Goal: Task Accomplishment & Management: Manage account settings

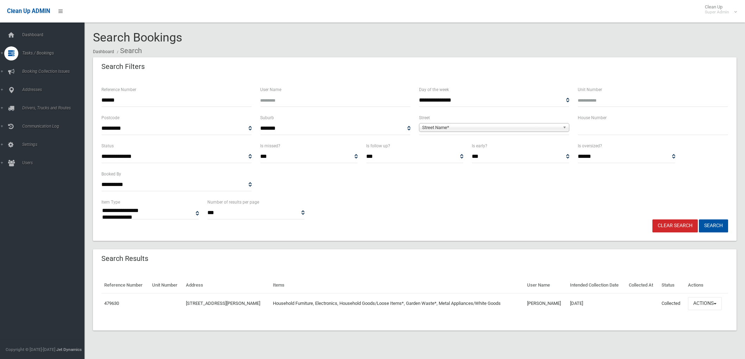
select select
click at [210, 99] on input "******" at bounding box center [176, 100] width 150 height 13
drag, startPoint x: 146, startPoint y: 100, endPoint x: 18, endPoint y: 93, distance: 128.6
click at [18, 94] on div "**********" at bounding box center [372, 187] width 745 height 359
click at [618, 133] on input "text" at bounding box center [652, 128] width 150 height 13
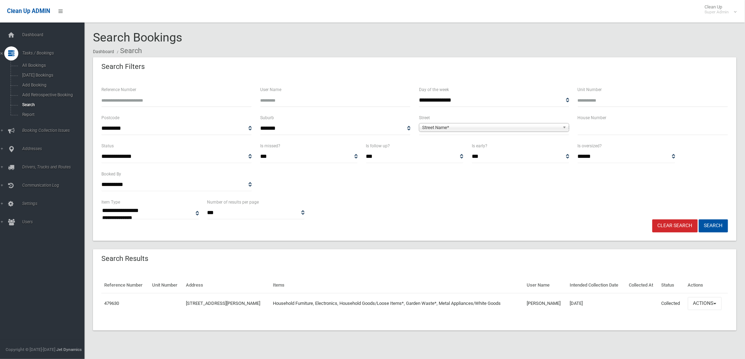
click at [557, 127] on span "Street Name*" at bounding box center [491, 128] width 138 height 8
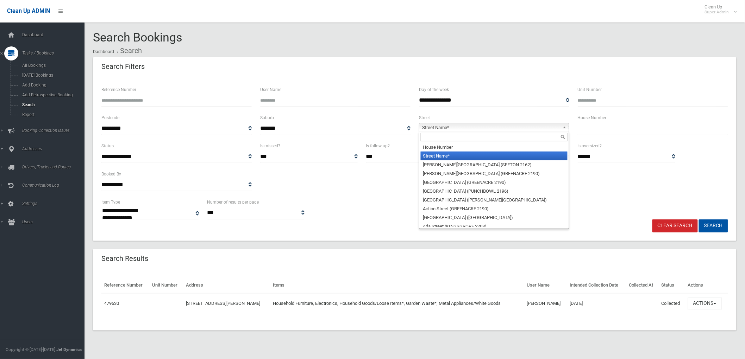
click at [608, 129] on input "text" at bounding box center [652, 128] width 150 height 13
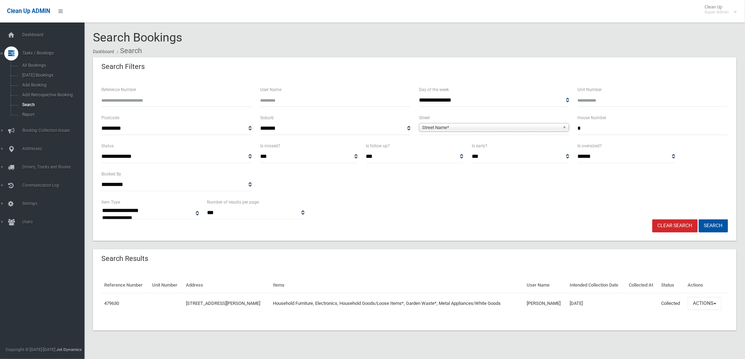
type input "*"
click at [557, 124] on span "Street Name*" at bounding box center [491, 128] width 138 height 8
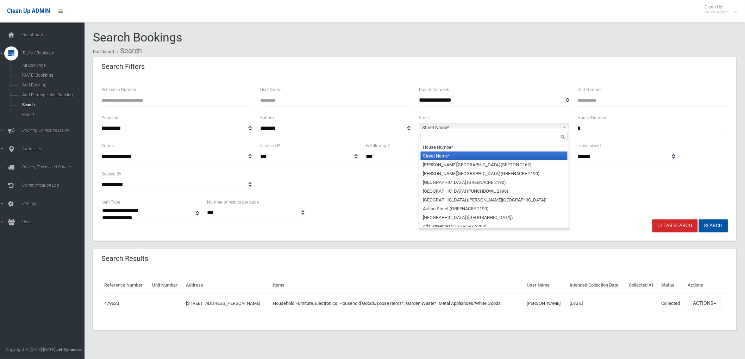
click at [515, 134] on input "text" at bounding box center [493, 137] width 147 height 8
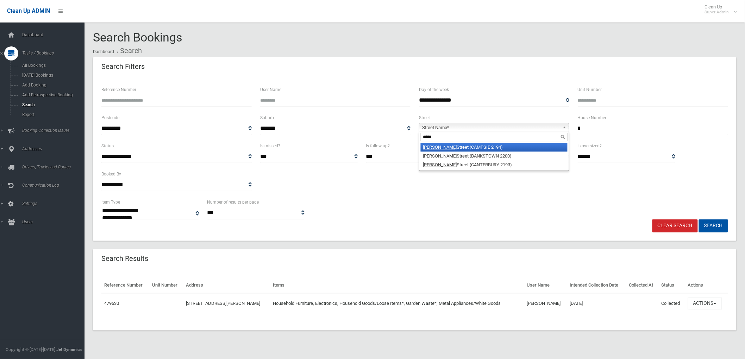
type input "*****"
click at [504, 149] on li "Gould Street (CAMPSIE 2194)" at bounding box center [493, 147] width 147 height 9
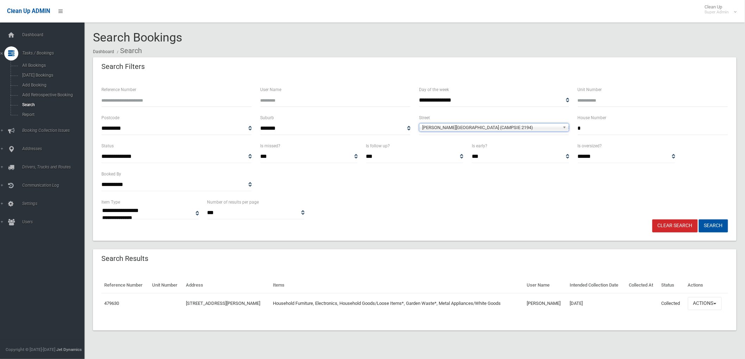
click at [698, 220] on button "Search" at bounding box center [712, 226] width 29 height 13
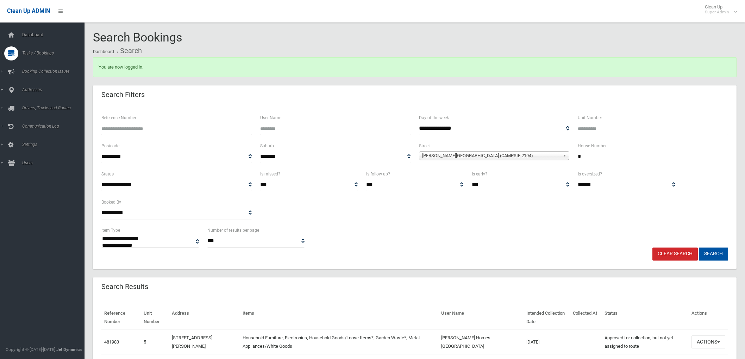
select select
click at [28, 108] on link "Search" at bounding box center [45, 105] width 90 height 10
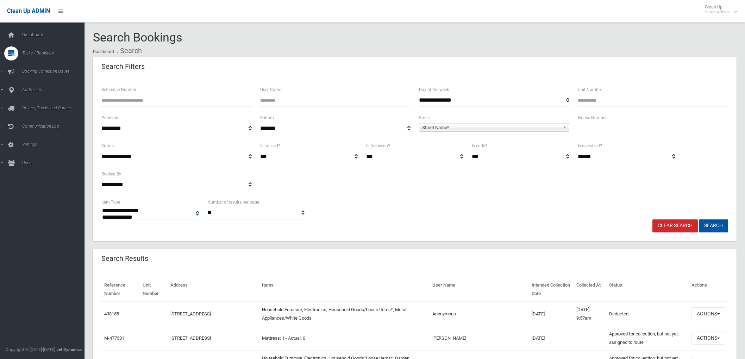
select select
click at [200, 96] on input "Reference Number" at bounding box center [176, 100] width 150 height 13
type input "******"
click at [698, 220] on button "Search" at bounding box center [712, 226] width 29 height 13
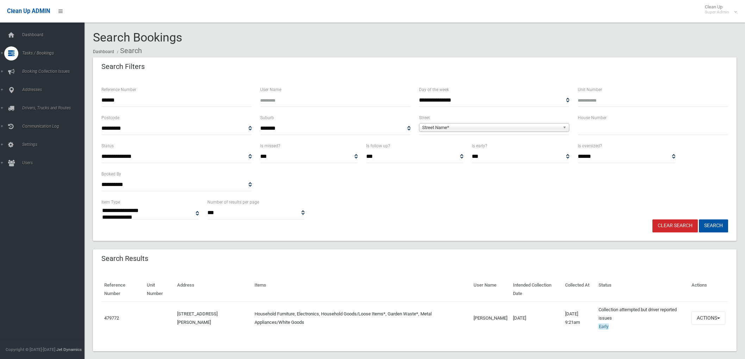
select select
click at [723, 324] on button "Actions" at bounding box center [708, 318] width 34 height 13
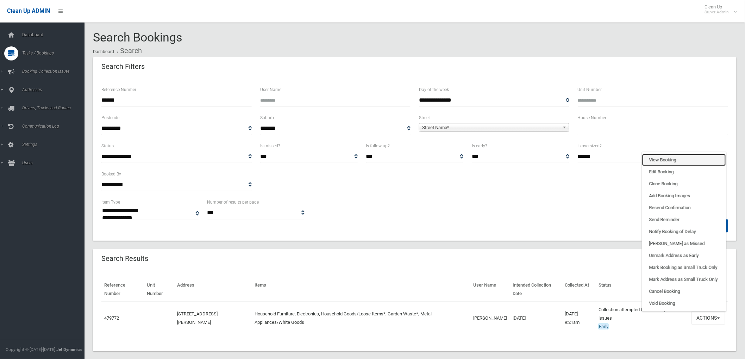
click at [670, 159] on link "View Booking" at bounding box center [684, 160] width 84 height 12
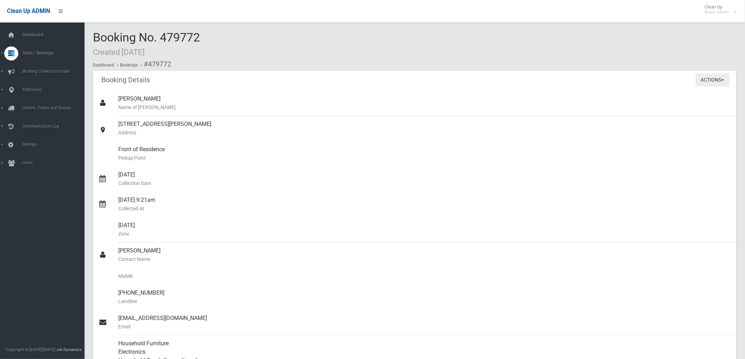
click at [701, 75] on button "Actions" at bounding box center [712, 80] width 34 height 13
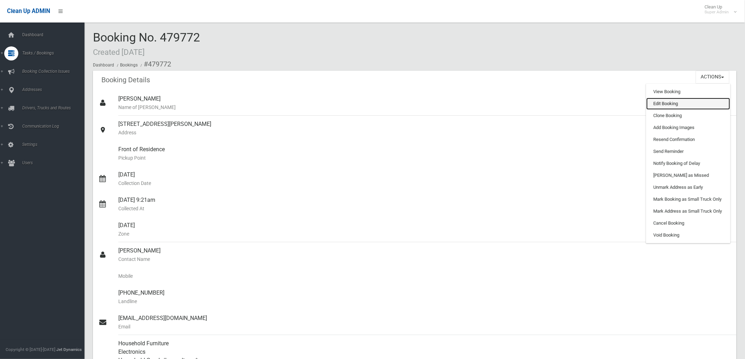
click at [678, 108] on link "Edit Booking" at bounding box center [688, 104] width 84 height 12
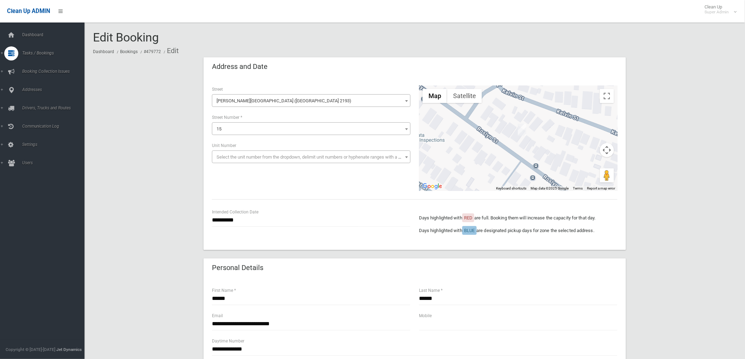
click at [403, 99] on span at bounding box center [406, 101] width 7 height 13
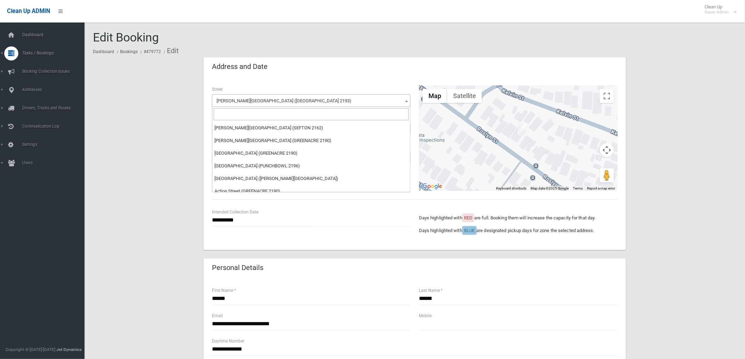
scroll to position [23328, 0]
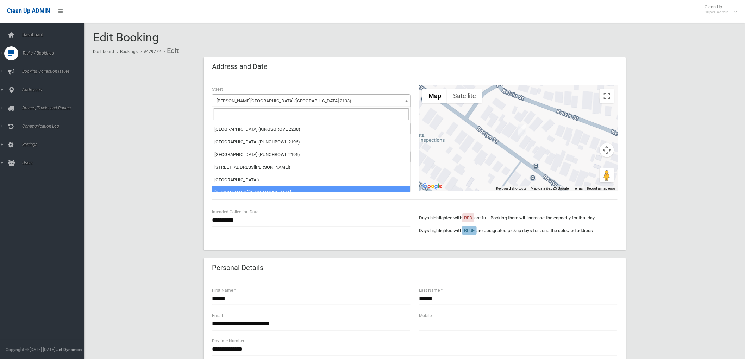
select select "****"
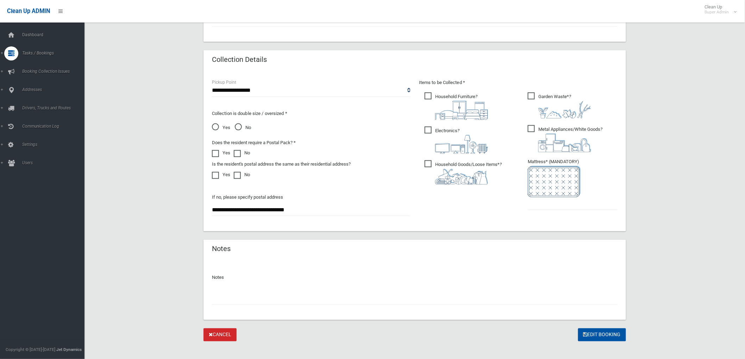
scroll to position [336, 0]
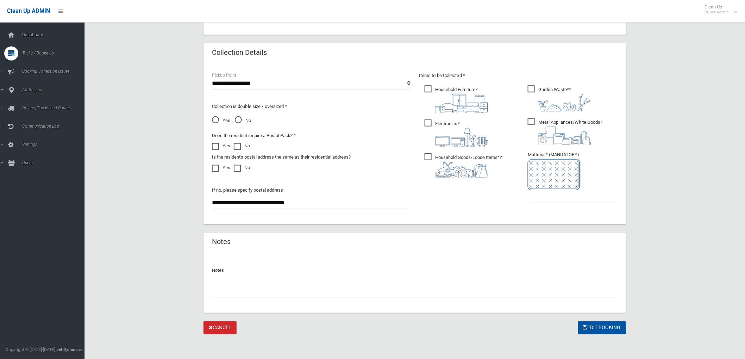
click at [374, 286] on input "text" at bounding box center [414, 291] width 405 height 13
type input "*"
type input "**********"
drag, startPoint x: 255, startPoint y: 202, endPoint x: 328, endPoint y: 202, distance: 72.8
click at [328, 202] on input "**********" at bounding box center [311, 202] width 198 height 13
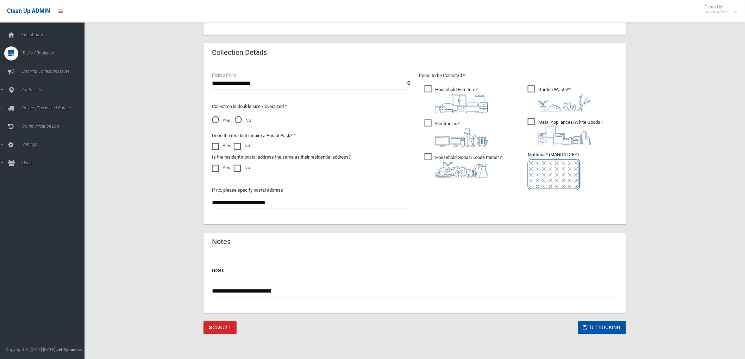
type input "**********"
click at [562, 198] on input "text" at bounding box center [572, 196] width 90 height 13
type input "*"
click at [562, 290] on input "**********" at bounding box center [414, 291] width 405 height 13
click at [614, 326] on button "Edit Booking" at bounding box center [602, 328] width 48 height 13
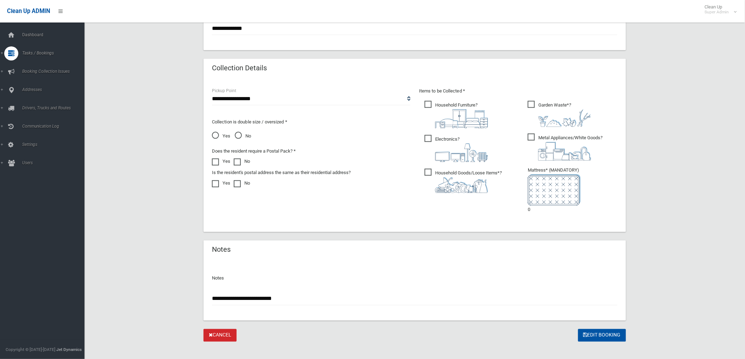
scroll to position [357, 0]
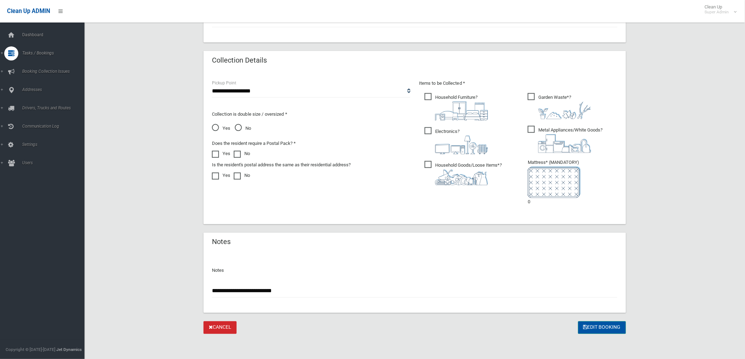
click at [606, 328] on button "Edit Booking" at bounding box center [602, 328] width 48 height 13
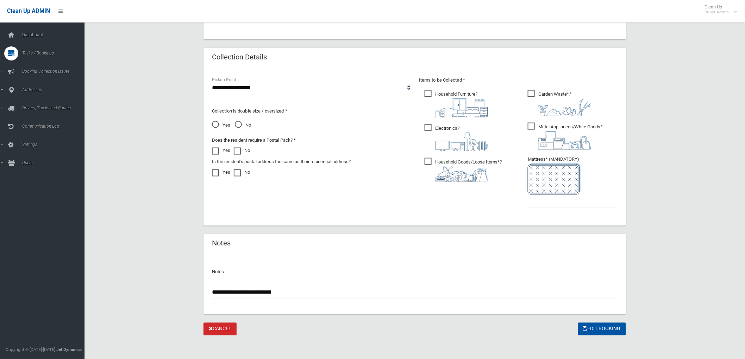
scroll to position [370, 0]
click at [548, 202] on input "text" at bounding box center [572, 200] width 90 height 13
type input "*"
click at [321, 191] on div "**********" at bounding box center [415, 145] width 414 height 141
click at [237, 168] on span at bounding box center [239, 168] width 11 height 0
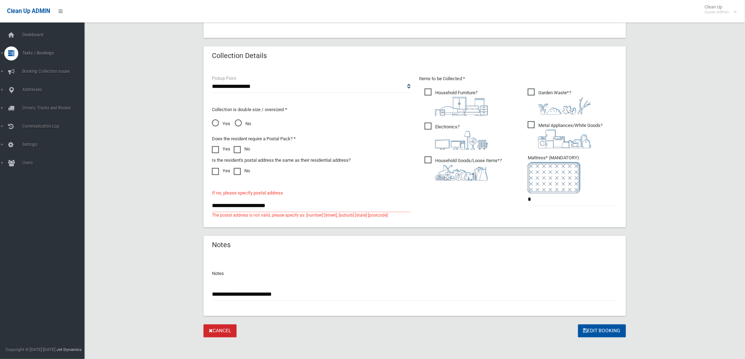
click at [219, 168] on span at bounding box center [217, 168] width 11 height 0
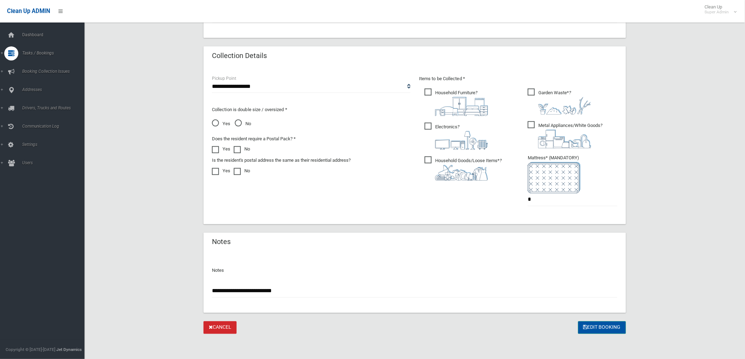
click at [613, 324] on button "Edit Booking" at bounding box center [602, 328] width 48 height 13
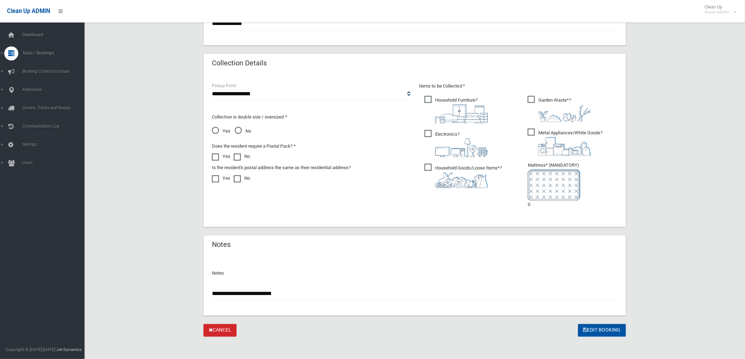
scroll to position [357, 0]
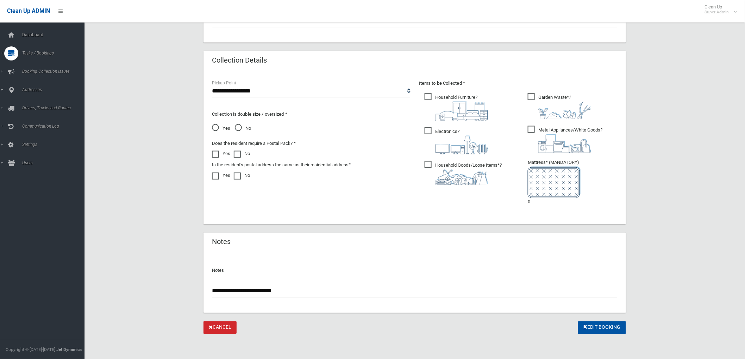
click at [239, 173] on span at bounding box center [239, 173] width 11 height 0
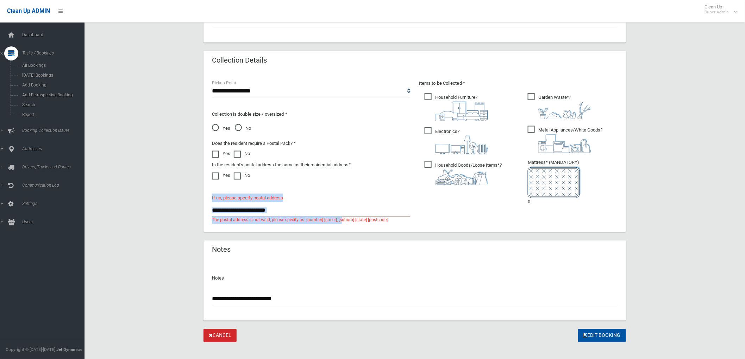
drag, startPoint x: 341, startPoint y: 216, endPoint x: -96, endPoint y: 189, distance: 437.8
click at [287, 208] on input "**********" at bounding box center [311, 210] width 198 height 13
drag, startPoint x: 282, startPoint y: 209, endPoint x: 122, endPoint y: 202, distance: 159.9
click at [120, 202] on div "**********" at bounding box center [414, 22] width 643 height 642
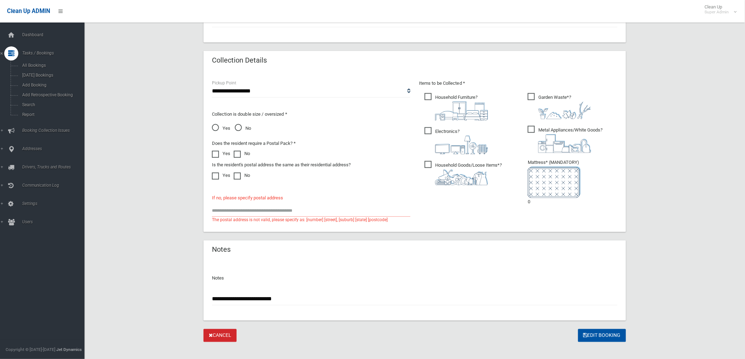
click at [218, 173] on span at bounding box center [217, 173] width 11 height 0
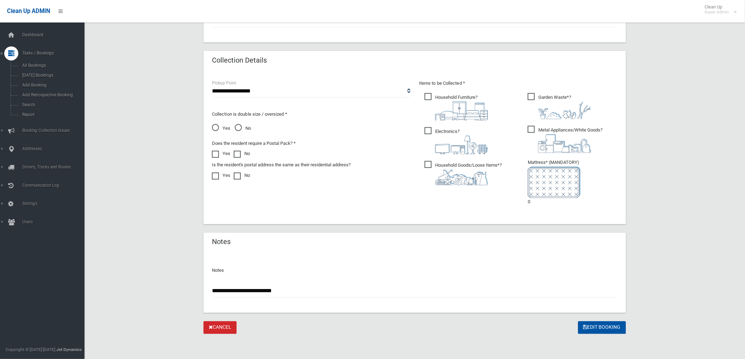
click at [242, 156] on label "No" at bounding box center [242, 154] width 16 height 8
click at [607, 326] on button "Edit Booking" at bounding box center [602, 328] width 48 height 13
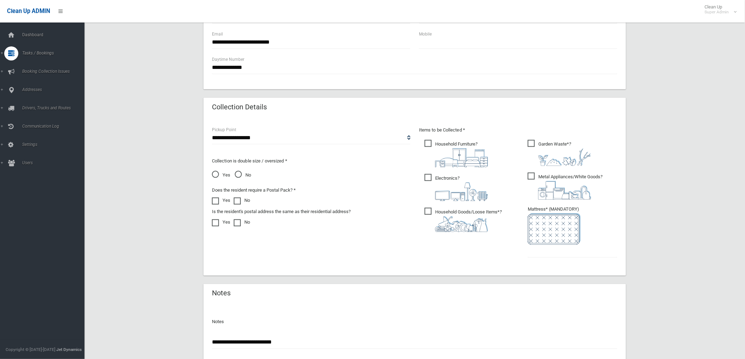
scroll to position [312, 0]
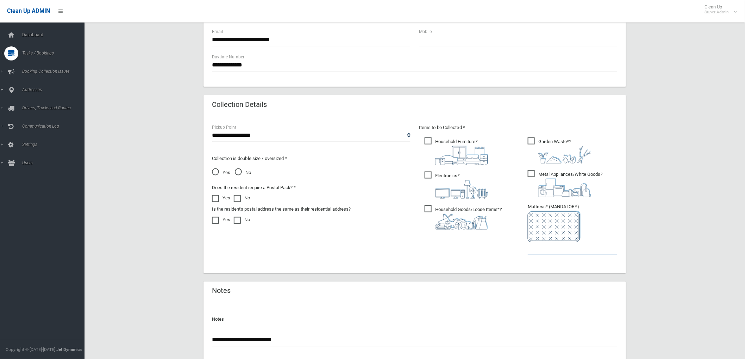
click at [539, 246] on input "text" at bounding box center [572, 248] width 90 height 13
type input "*"
click at [238, 195] on span at bounding box center [239, 195] width 11 height 0
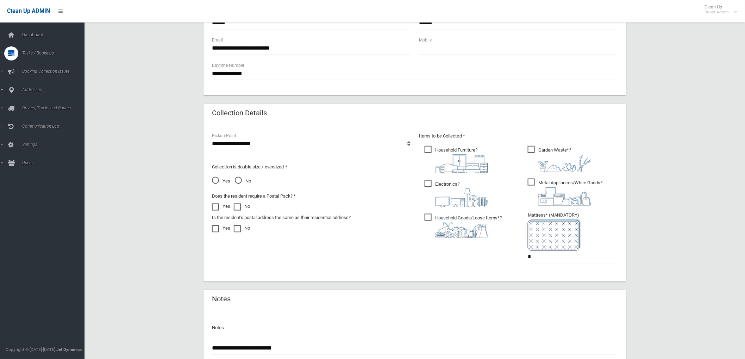
scroll to position [361, 0]
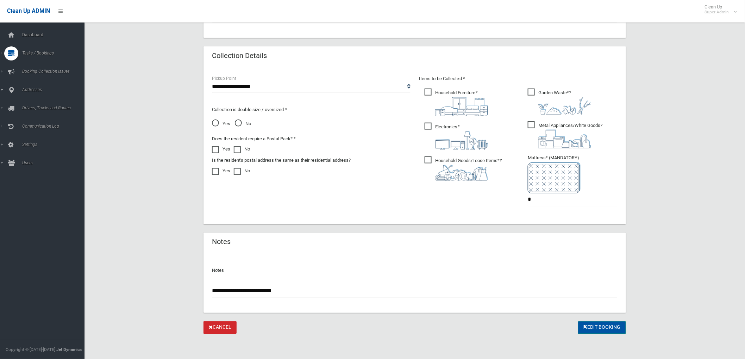
click at [604, 324] on button "Edit Booking" at bounding box center [602, 328] width 48 height 13
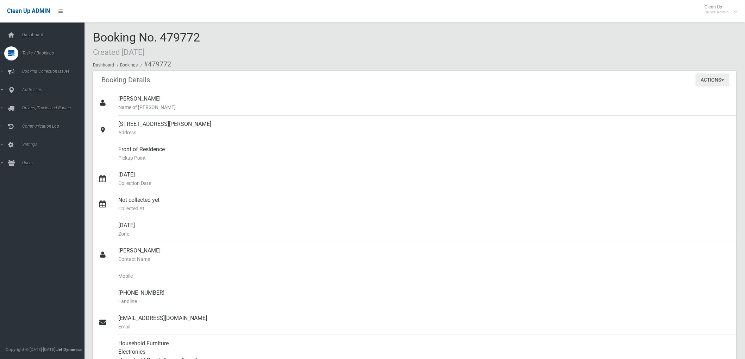
click at [721, 76] on button "Actions" at bounding box center [712, 80] width 34 height 13
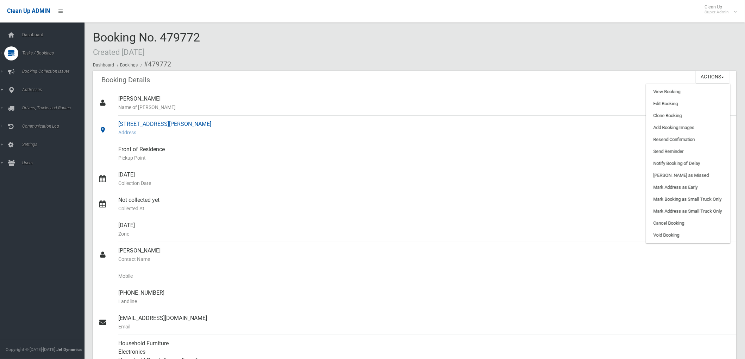
click at [524, 140] on div "[STREET_ADDRESS][PERSON_NAME] Address" at bounding box center [424, 128] width 612 height 25
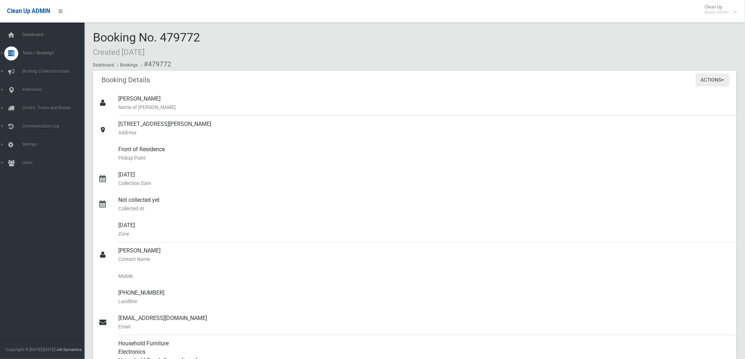
click at [716, 80] on button "Actions" at bounding box center [712, 80] width 34 height 13
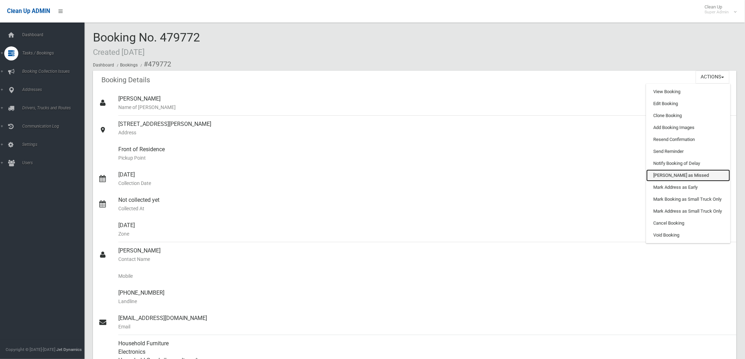
click at [682, 173] on link "[PERSON_NAME] as Missed" at bounding box center [688, 176] width 84 height 12
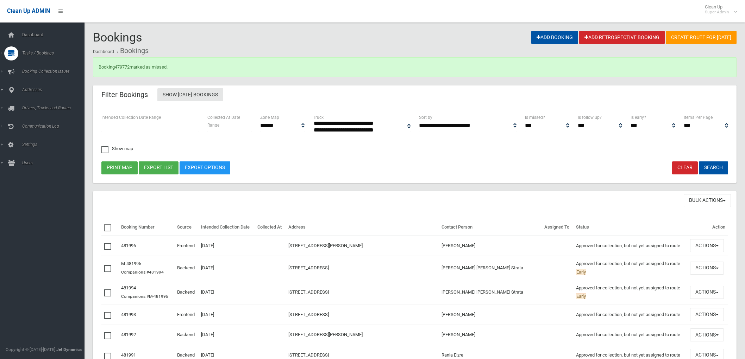
select select
click at [123, 69] on link "479772" at bounding box center [122, 66] width 15 height 5
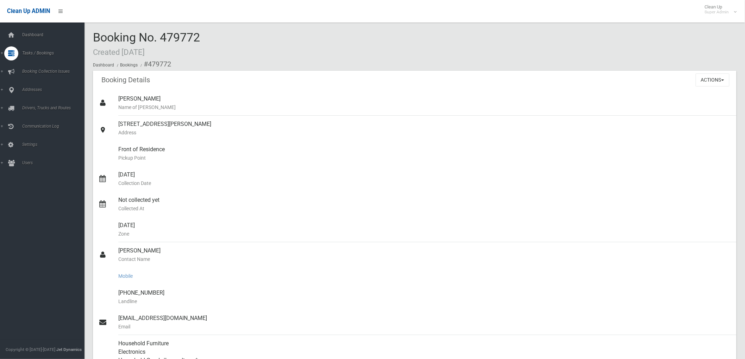
click at [132, 273] on small "Mobile" at bounding box center [424, 276] width 612 height 8
click at [712, 77] on button "Actions" at bounding box center [712, 80] width 34 height 13
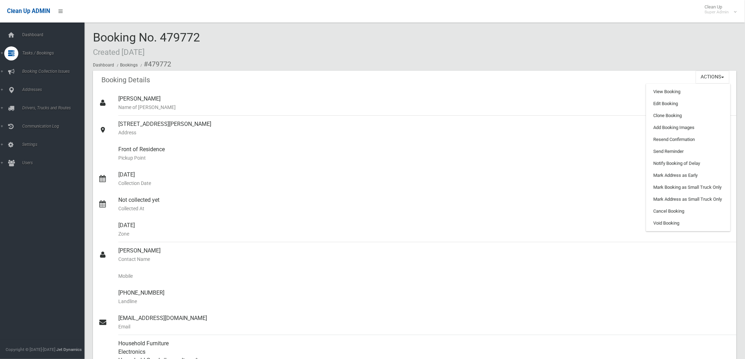
click at [571, 62] on ol "Dashboard Bookings #479772" at bounding box center [414, 64] width 643 height 13
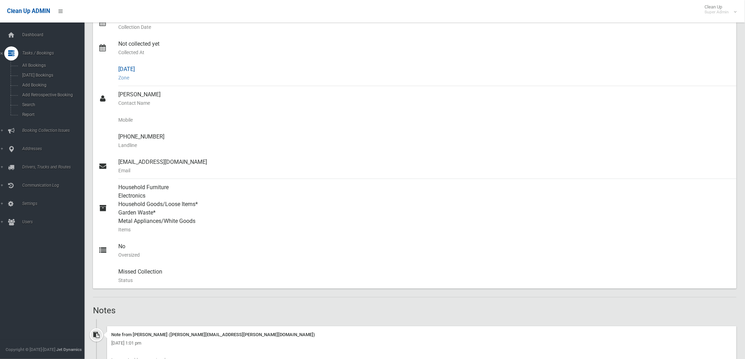
scroll to position [117, 0]
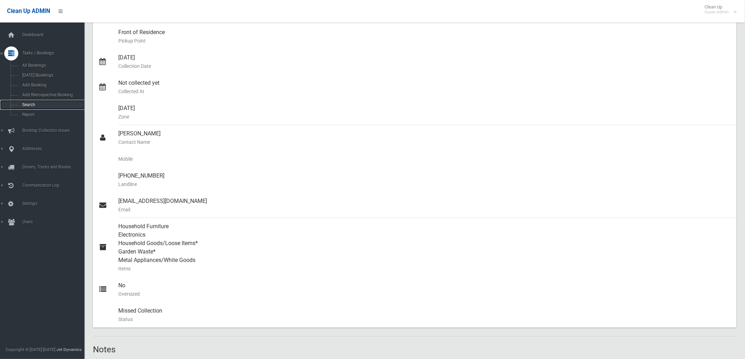
click at [39, 106] on span "Search" at bounding box center [52, 104] width 64 height 5
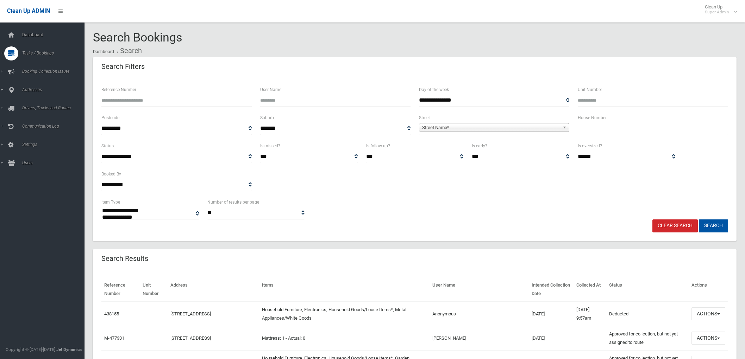
select select
click at [160, 104] on input "Reference Number" at bounding box center [176, 100] width 150 height 13
click at [11, 152] on icon at bounding box center [11, 149] width 6 height 14
click at [37, 103] on span "All Addresses" at bounding box center [52, 102] width 64 height 5
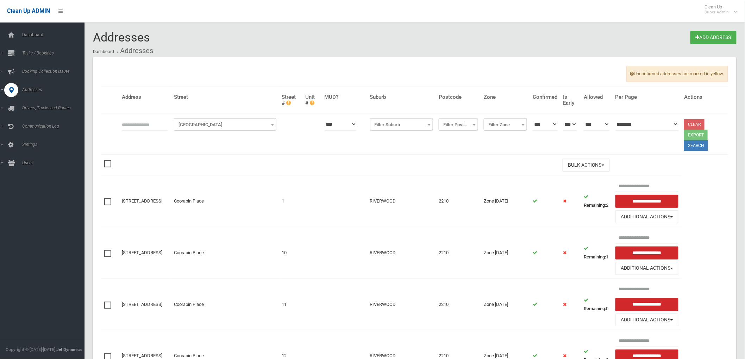
click at [153, 118] on input "text" at bounding box center [145, 124] width 46 height 13
type input "*********"
click button at bounding box center [0, 0] width 0 height 0
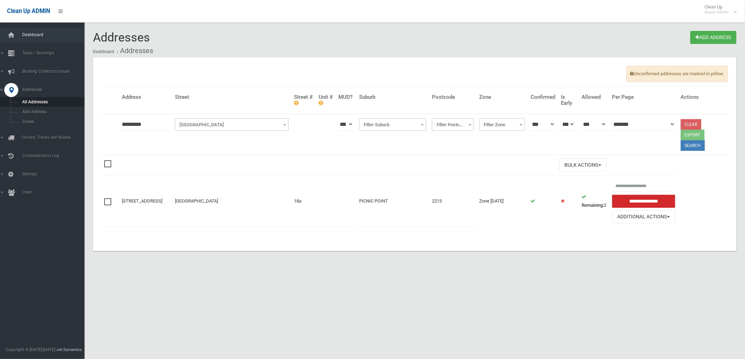
click at [34, 32] on link "Dashboard" at bounding box center [45, 35] width 90 height 14
click at [19, 51] on link "Tasks / Bookings" at bounding box center [45, 53] width 90 height 14
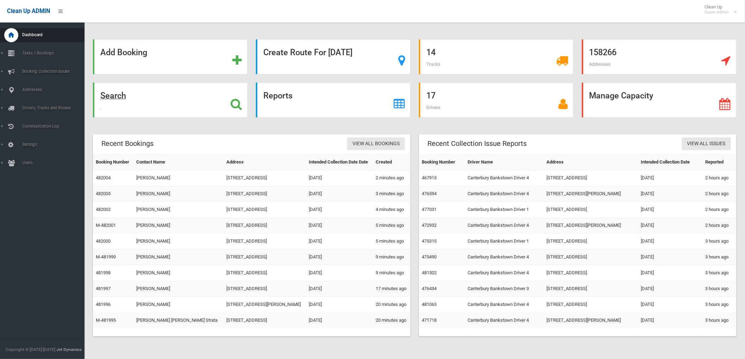
click at [125, 101] on div "Search" at bounding box center [170, 100] width 154 height 35
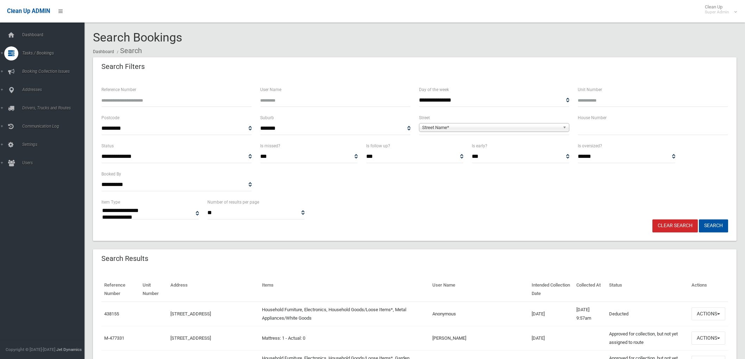
select select
click at [630, 123] on input "text" at bounding box center [652, 128] width 150 height 13
type input "*"
click at [517, 120] on div "**********" at bounding box center [494, 124] width 150 height 21
click at [512, 125] on span "Street Name*" at bounding box center [491, 128] width 138 height 8
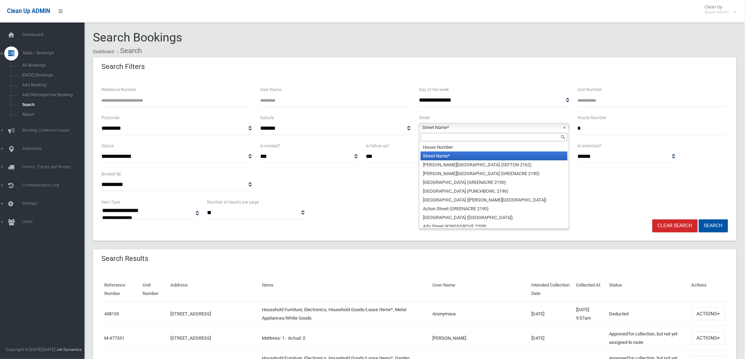
click at [483, 133] on input "text" at bounding box center [493, 137] width 147 height 8
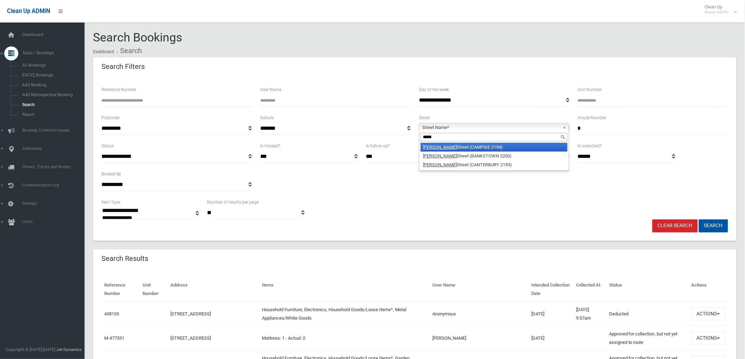
type input "*****"
click at [444, 147] on li "Gould Street (CAMPSIE 2194)" at bounding box center [493, 147] width 147 height 9
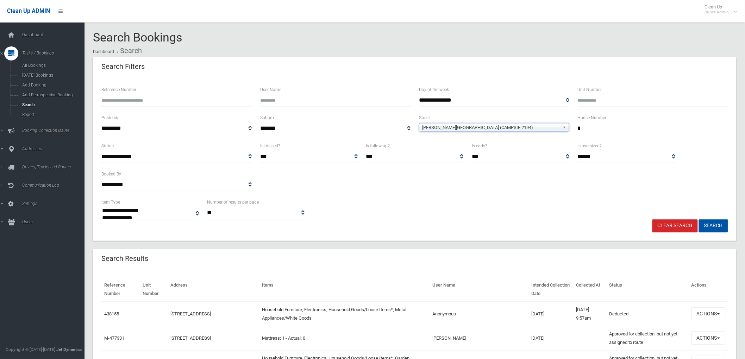
click at [698, 220] on button "Search" at bounding box center [712, 226] width 29 height 13
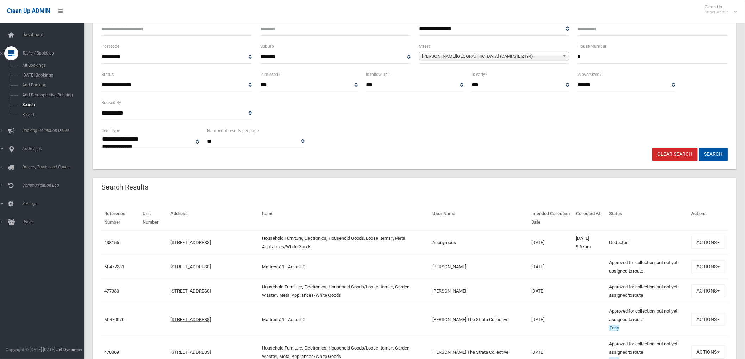
scroll to position [86, 0]
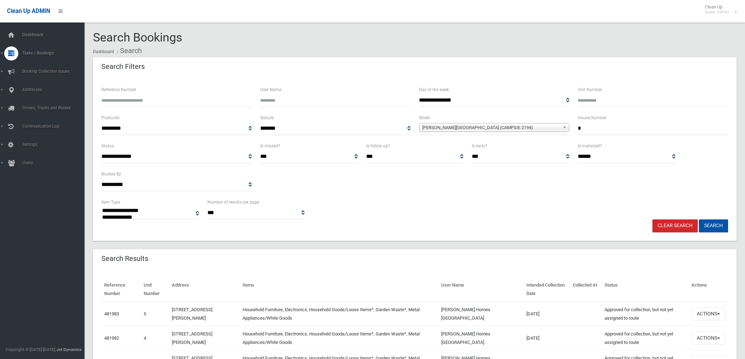
select select
click at [23, 148] on span "Addresses" at bounding box center [55, 148] width 70 height 5
click at [27, 101] on span "All Addresses" at bounding box center [52, 102] width 64 height 5
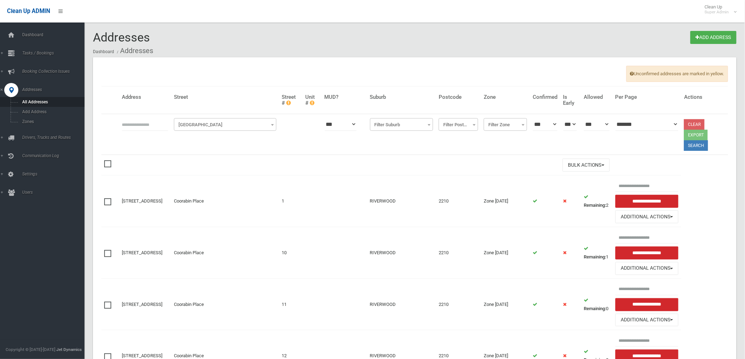
click at [152, 125] on input "text" at bounding box center [145, 124] width 46 height 13
type input "**********"
click button at bounding box center [0, 0] width 0 height 0
